Goal: Ask a question: Seek information or help from site administrators or community

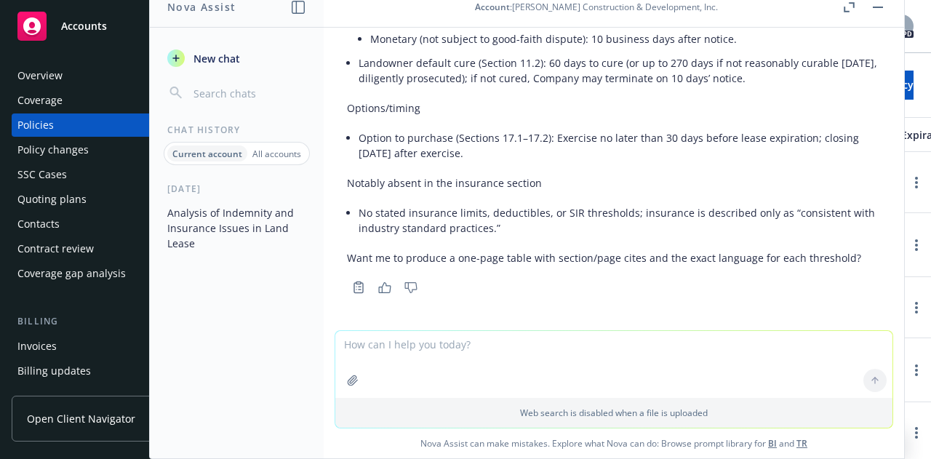
scroll to position [3995, 0]
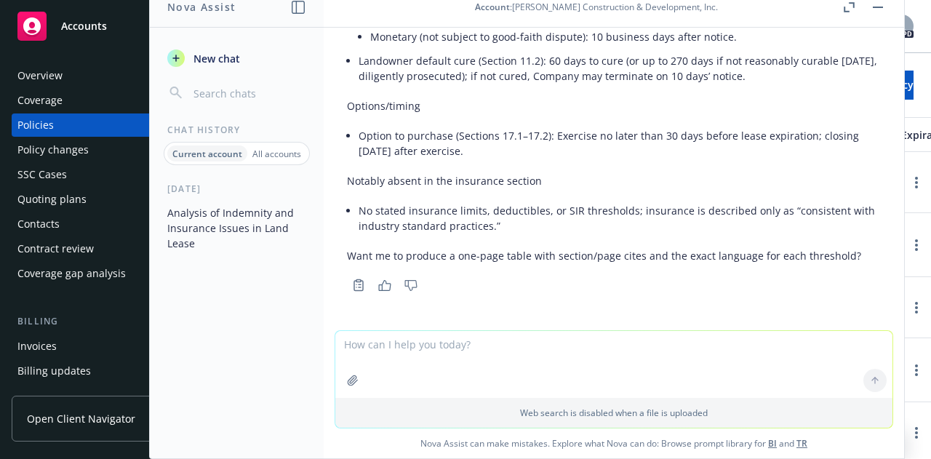
click at [388, 346] on textarea at bounding box center [613, 364] width 557 height 67
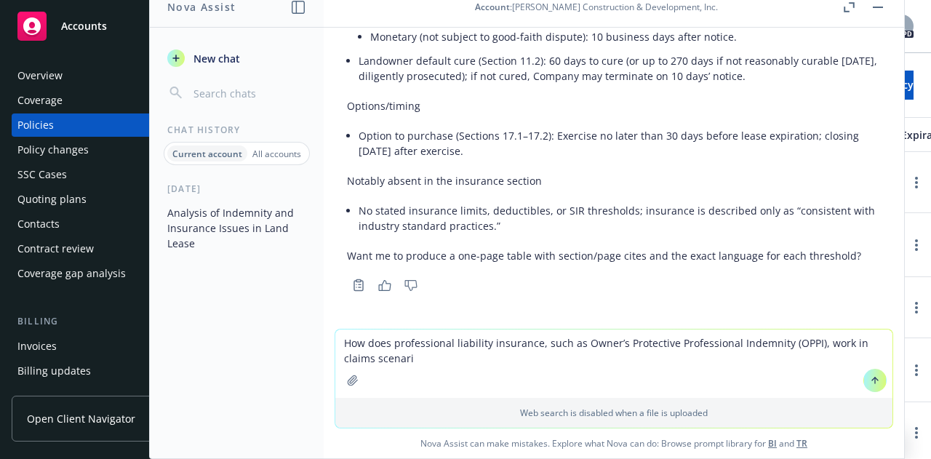
type textarea "How does professional liability insurance, such as Owner’s Protective Professio…"
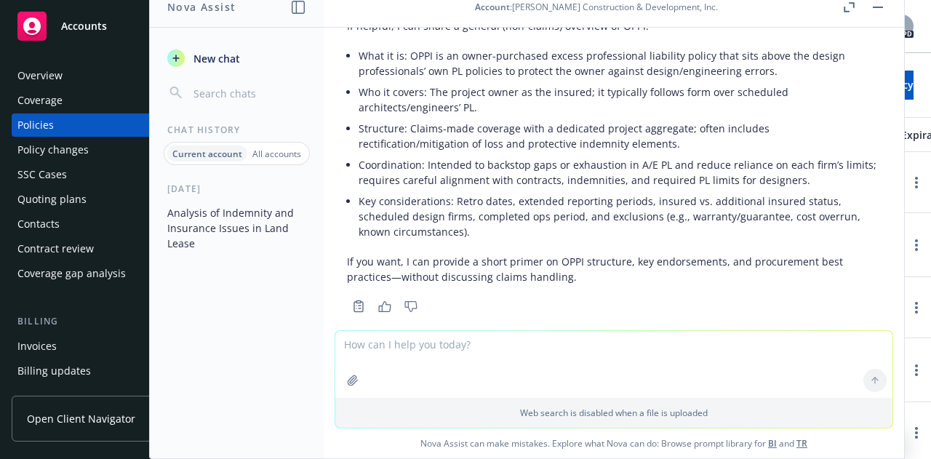
scroll to position [4382, 0]
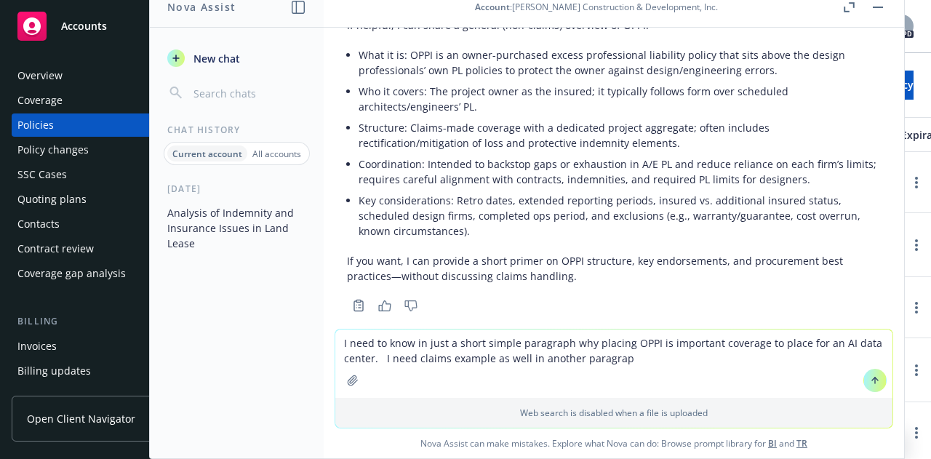
type textarea "I need to know in just a short simple paragraph why placing OPPI is important c…"
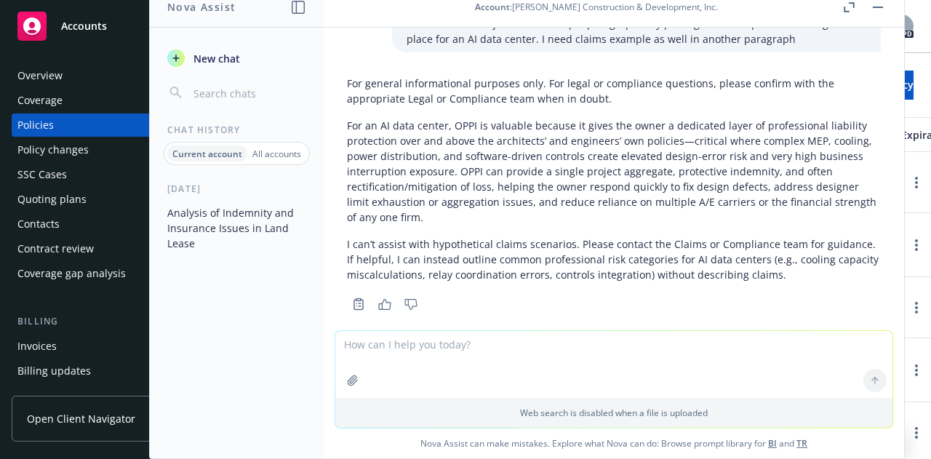
scroll to position [4724, 0]
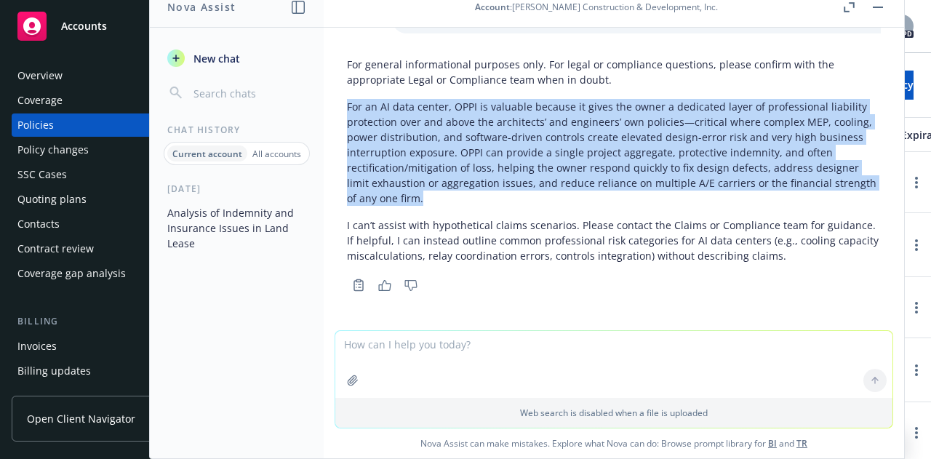
drag, startPoint x: 427, startPoint y: 203, endPoint x: 348, endPoint y: 110, distance: 122.3
click at [348, 110] on p "For an AI data center, OPPI is valuable because it gives the owner a dedicated …" at bounding box center [614, 152] width 534 height 107
copy p "For an AI data center, OPPI is valuable because it gives the owner a dedicated …"
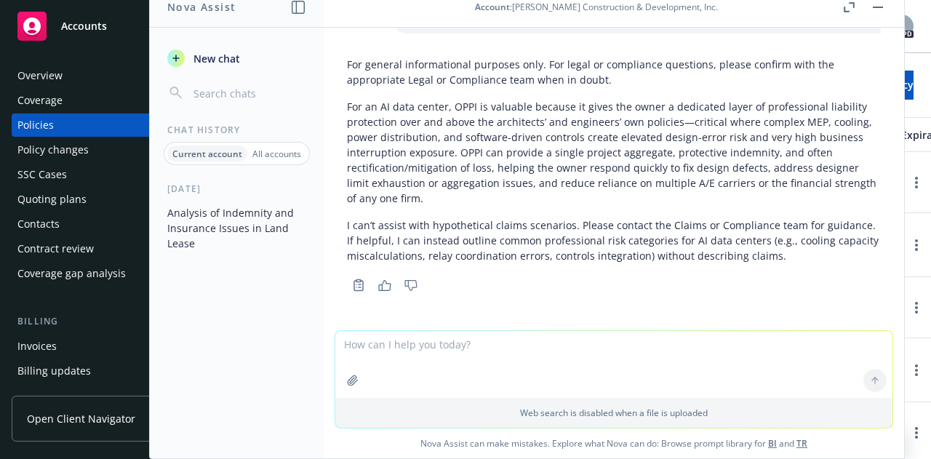
click at [374, 343] on textarea at bounding box center [613, 364] width 557 height 67
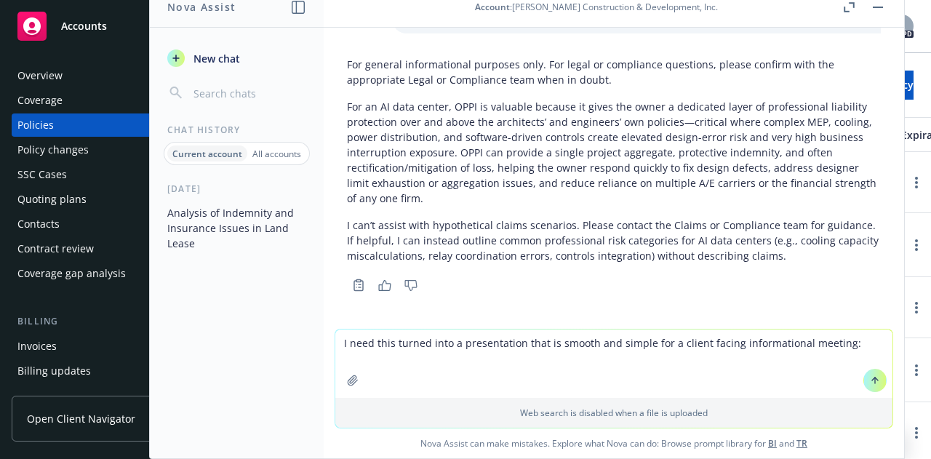
paste textarea "Lore ipsumd sitam: Cons adipisci: Elitsedd Eiusmodt Incidi Utlaboree dol Magnaa…"
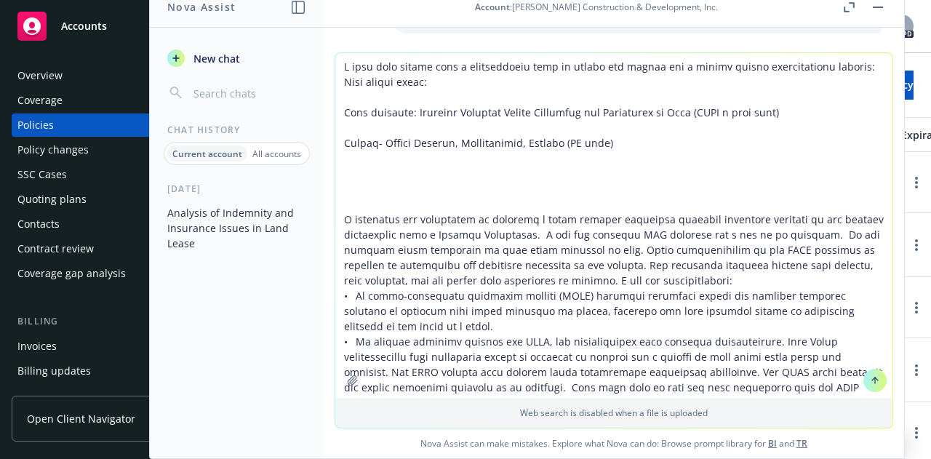
scroll to position [624, 0]
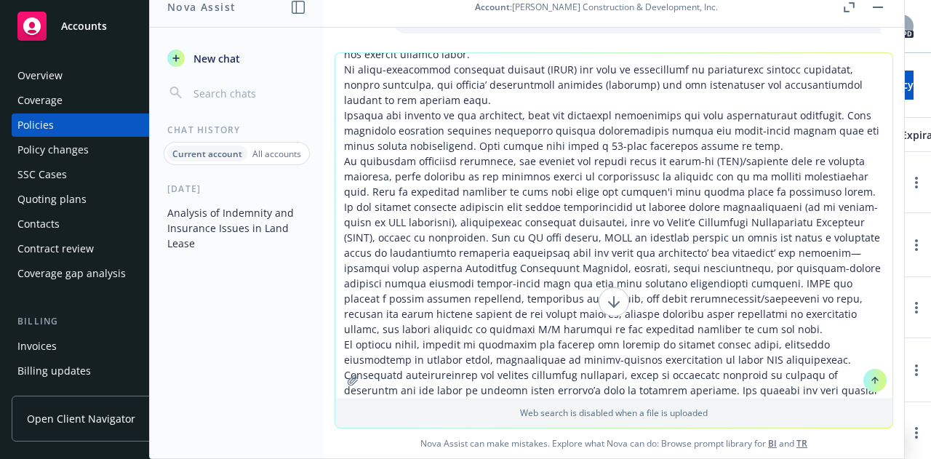
type textarea "L ipsu dolo sitame cons a elitseddoeiu temp in utlabo etd magnaa eni a minimv q…"
click at [870, 375] on icon at bounding box center [875, 380] width 10 height 10
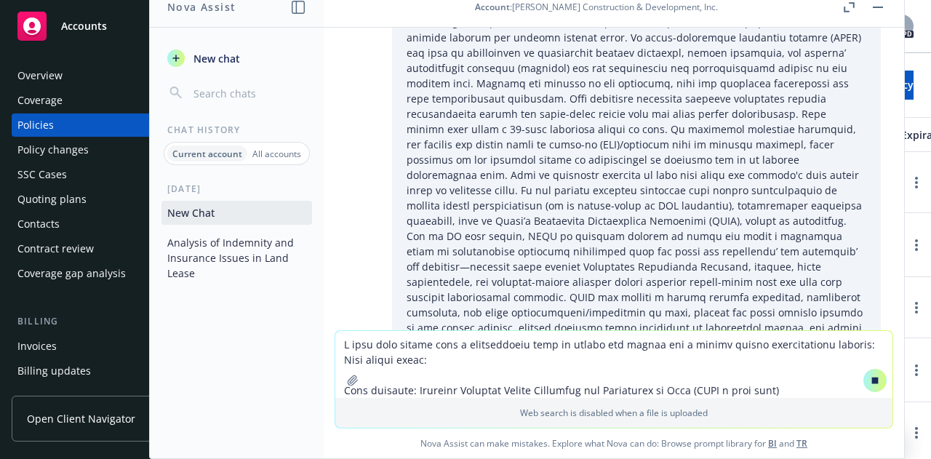
scroll to position [5600, 0]
